Goal: Check status: Check status

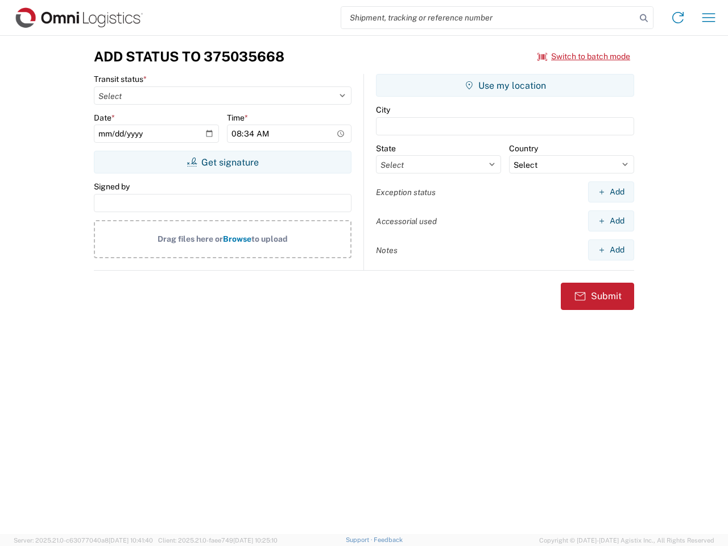
click at [488, 18] on input "search" at bounding box center [488, 18] width 294 height 22
click at [644, 18] on icon at bounding box center [644, 18] width 16 height 16
click at [678, 18] on icon at bounding box center [678, 18] width 18 height 18
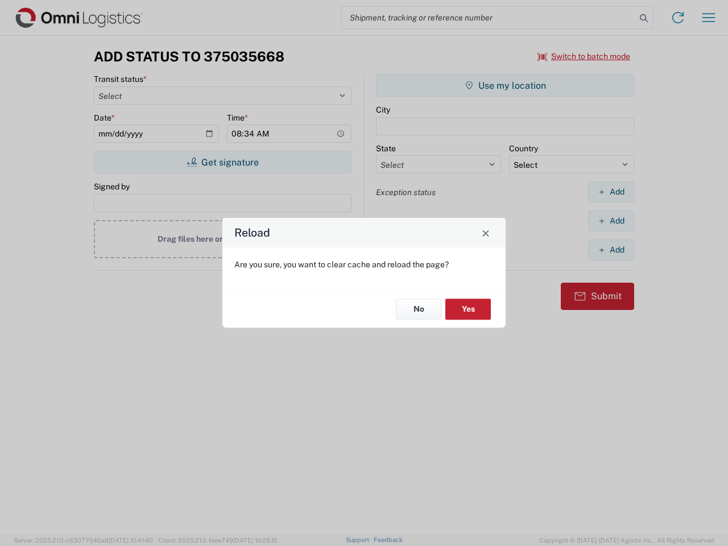
click at [708, 18] on div "Reload Are you sure, you want to clear cache and reload the page? No Yes" at bounding box center [364, 273] width 728 height 546
click at [584, 56] on div "Reload Are you sure, you want to clear cache and reload the page? No Yes" at bounding box center [364, 273] width 728 height 546
click at [222, 162] on div "Reload Are you sure, you want to clear cache and reload the page? No Yes" at bounding box center [364, 273] width 728 height 546
click at [505, 85] on div "Reload Are you sure, you want to clear cache and reload the page? No Yes" at bounding box center [364, 273] width 728 height 546
click at [611, 192] on div "Reload Are you sure, you want to clear cache and reload the page? No Yes" at bounding box center [364, 273] width 728 height 546
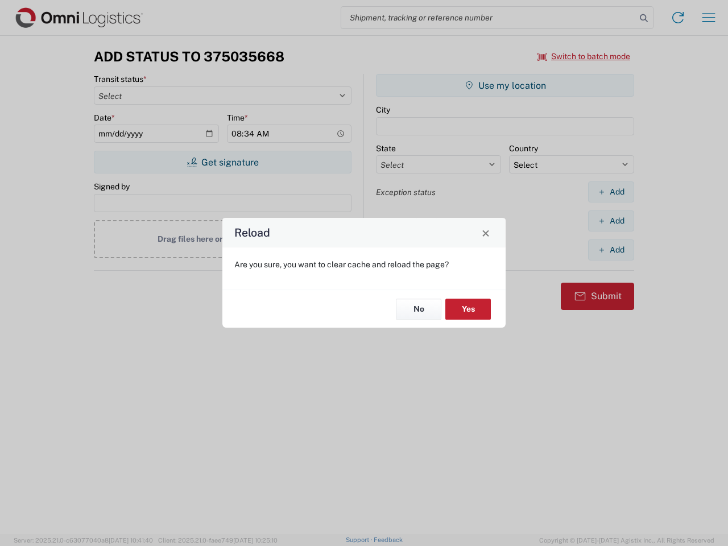
click at [611, 221] on div "Reload Are you sure, you want to clear cache and reload the page? No Yes" at bounding box center [364, 273] width 728 height 546
click at [611, 250] on div "Reload Are you sure, you want to clear cache and reload the page? No Yes" at bounding box center [364, 273] width 728 height 546
